Goal: Find specific page/section: Find specific page/section

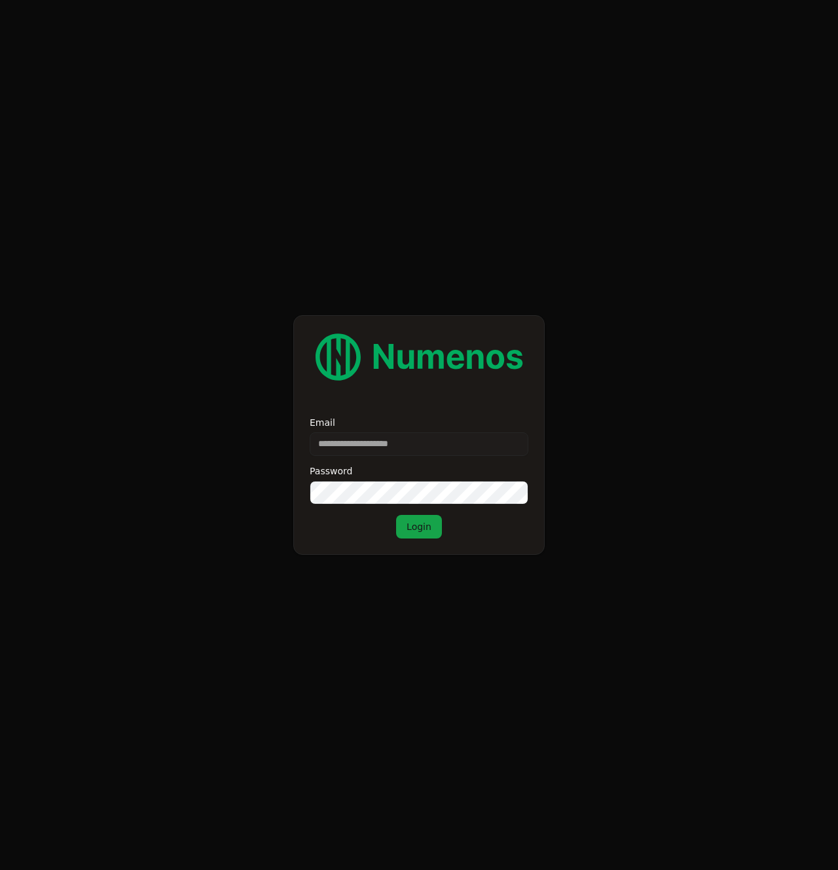
type input "**********"
click at [424, 538] on button "Login" at bounding box center [419, 527] width 46 height 24
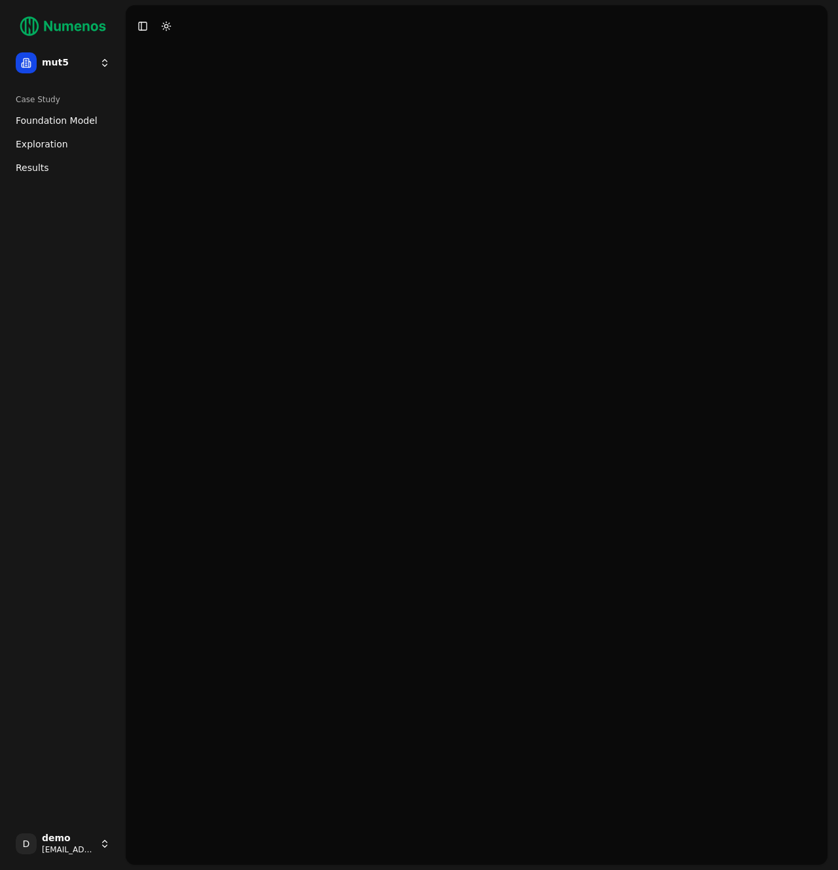
click at [33, 134] on link "Exploration" at bounding box center [62, 144] width 105 height 21
